Goal: Check status: Check status

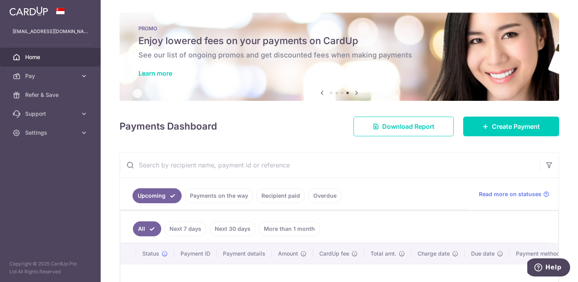
scroll to position [103, 0]
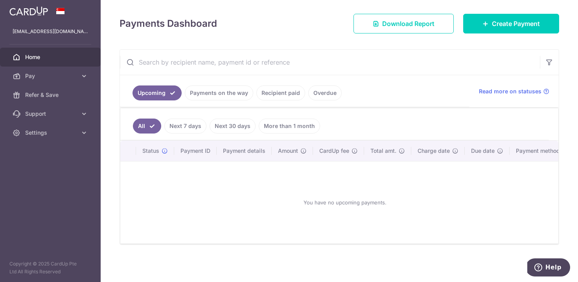
click at [221, 94] on link "Payments on the way" at bounding box center [219, 92] width 68 height 15
click at [276, 95] on link "Recipient paid" at bounding box center [280, 92] width 49 height 15
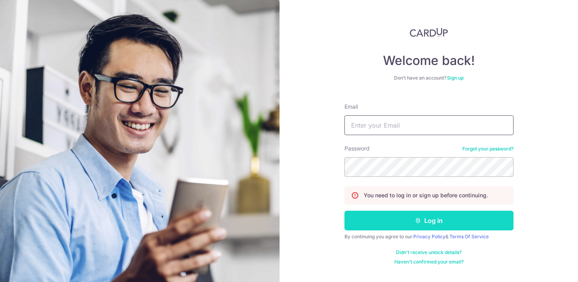
type input "[EMAIL_ADDRESS][DOMAIN_NAME]"
click at [396, 217] on button "Log in" at bounding box center [429, 220] width 169 height 20
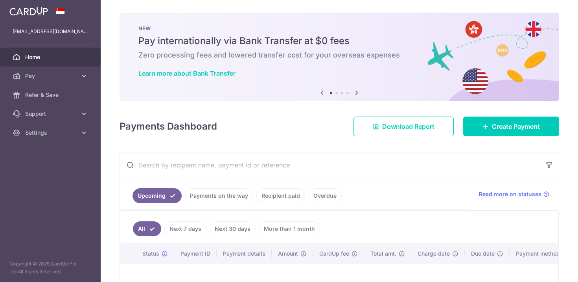
click at [278, 203] on ul "Upcoming Payments on the way Recipient paid Overdue" at bounding box center [295, 194] width 350 height 32
click at [275, 200] on link "Recipient paid" at bounding box center [280, 195] width 49 height 15
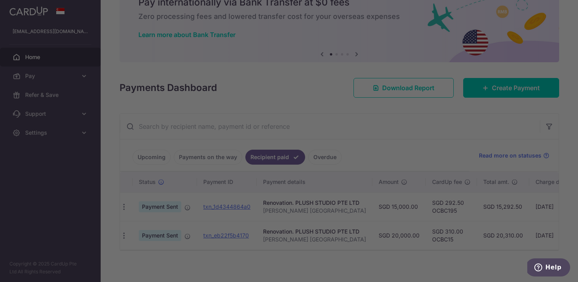
scroll to position [0, 4]
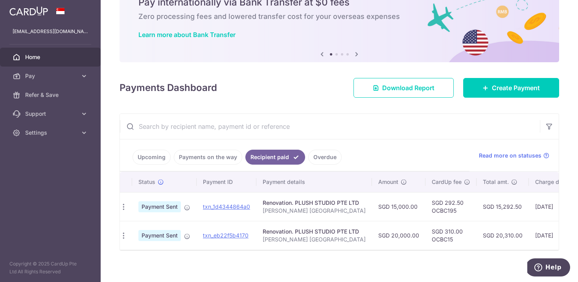
click at [217, 160] on link "Payments on the way" at bounding box center [208, 156] width 68 height 15
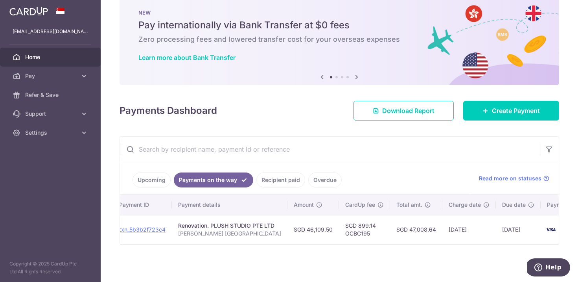
scroll to position [0, 128]
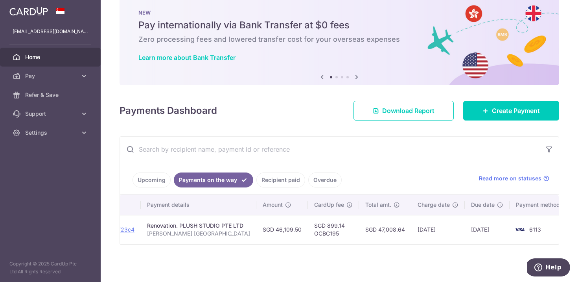
click at [317, 175] on link "Overdue" at bounding box center [324, 179] width 33 height 15
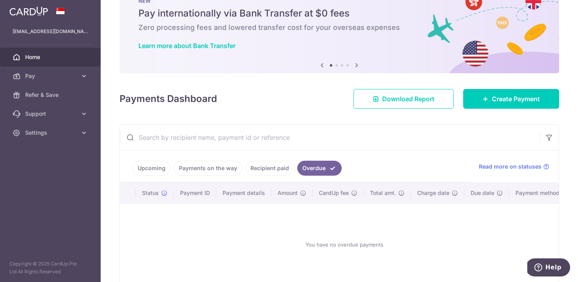
scroll to position [28, 0]
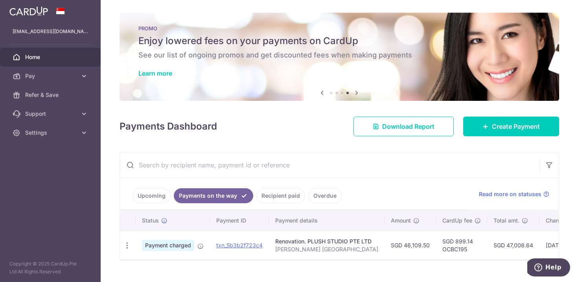
scroll to position [0, 47]
